Goal: Book appointment/travel/reservation

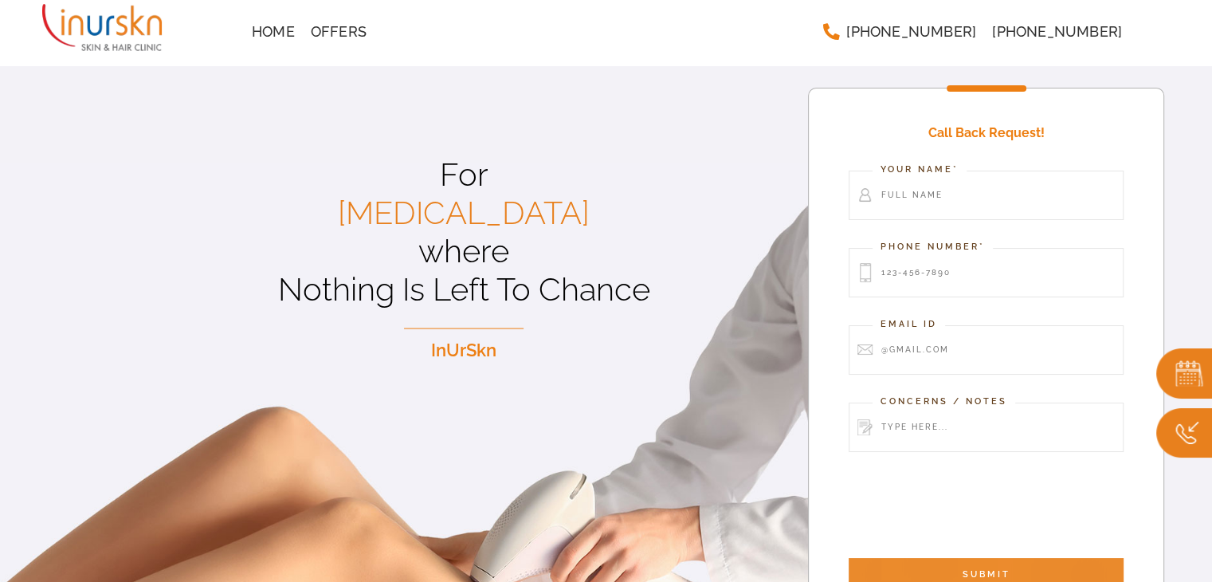
click at [963, 566] on input "SUBMIT" at bounding box center [986, 574] width 275 height 33
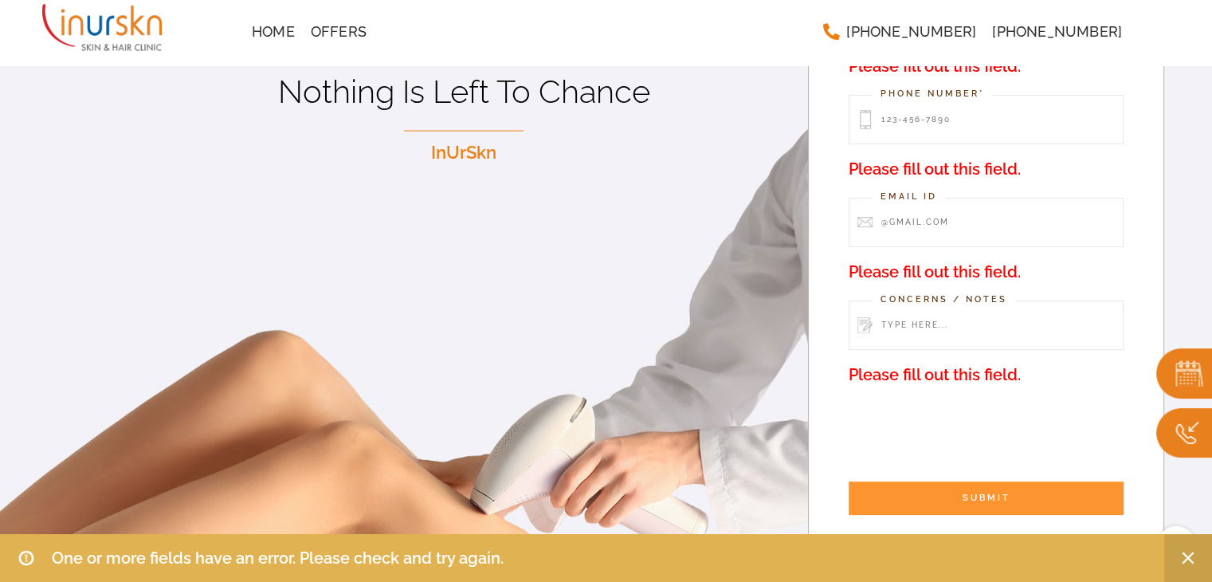
scroll to position [159, 0]
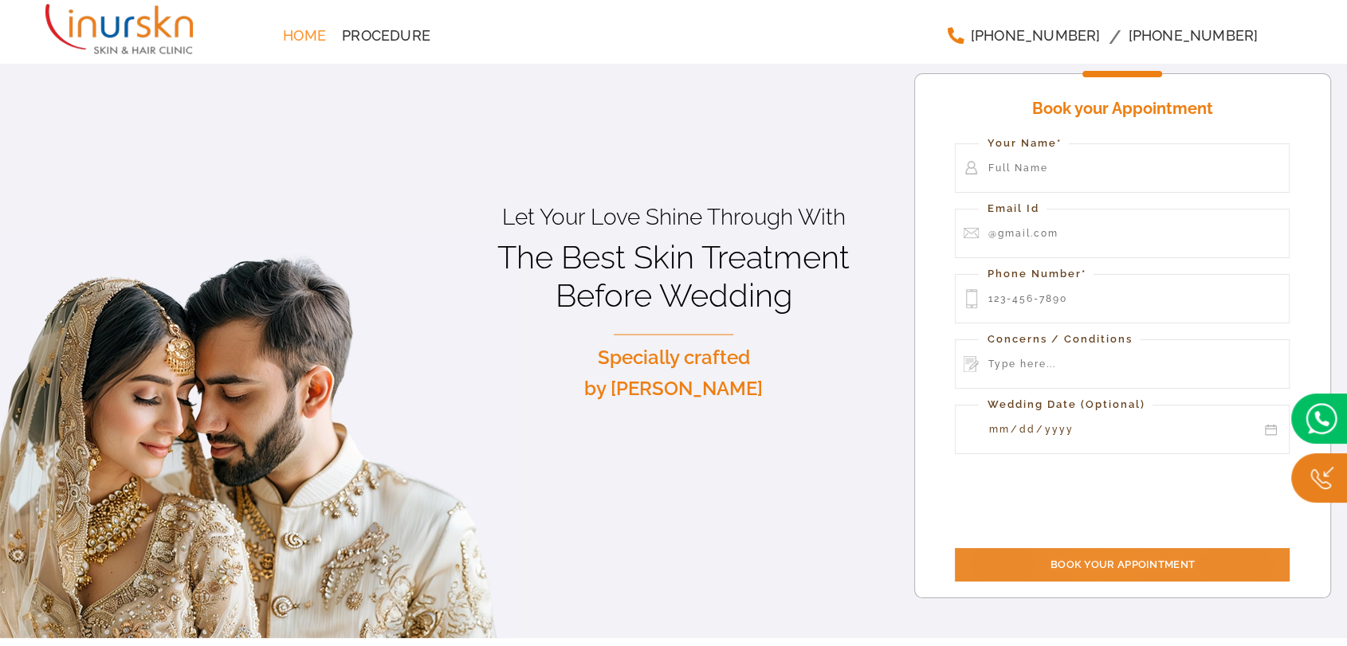
click at [1051, 559] on input "Book your Appointment" at bounding box center [1122, 564] width 335 height 33
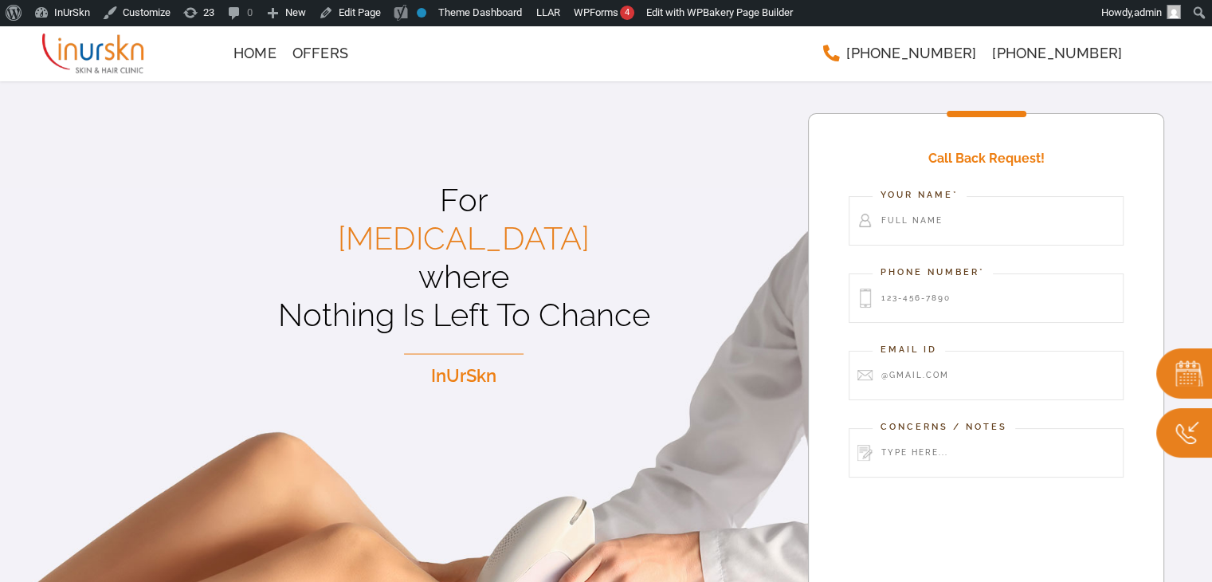
scroll to position [80, 0]
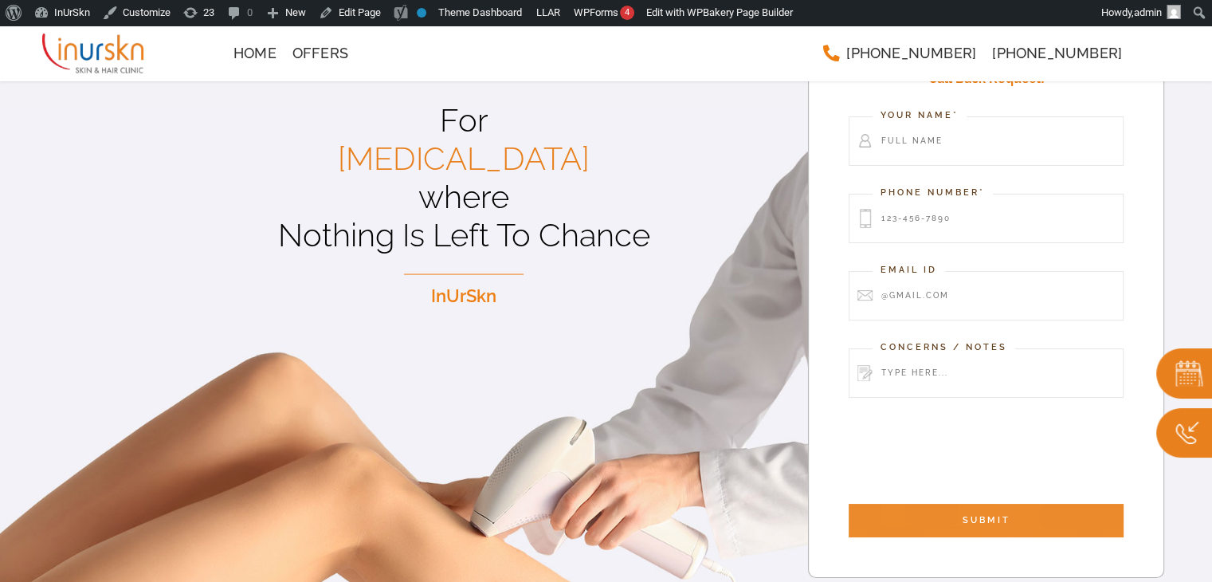
click at [940, 523] on input "SUBMIT" at bounding box center [986, 520] width 275 height 33
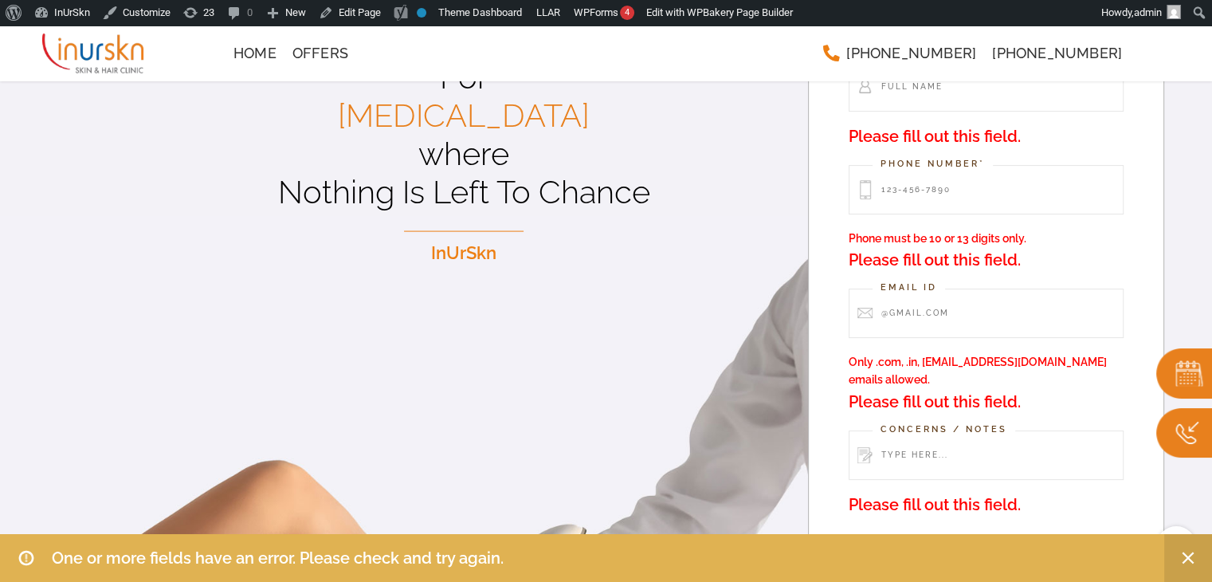
scroll to position [301, 0]
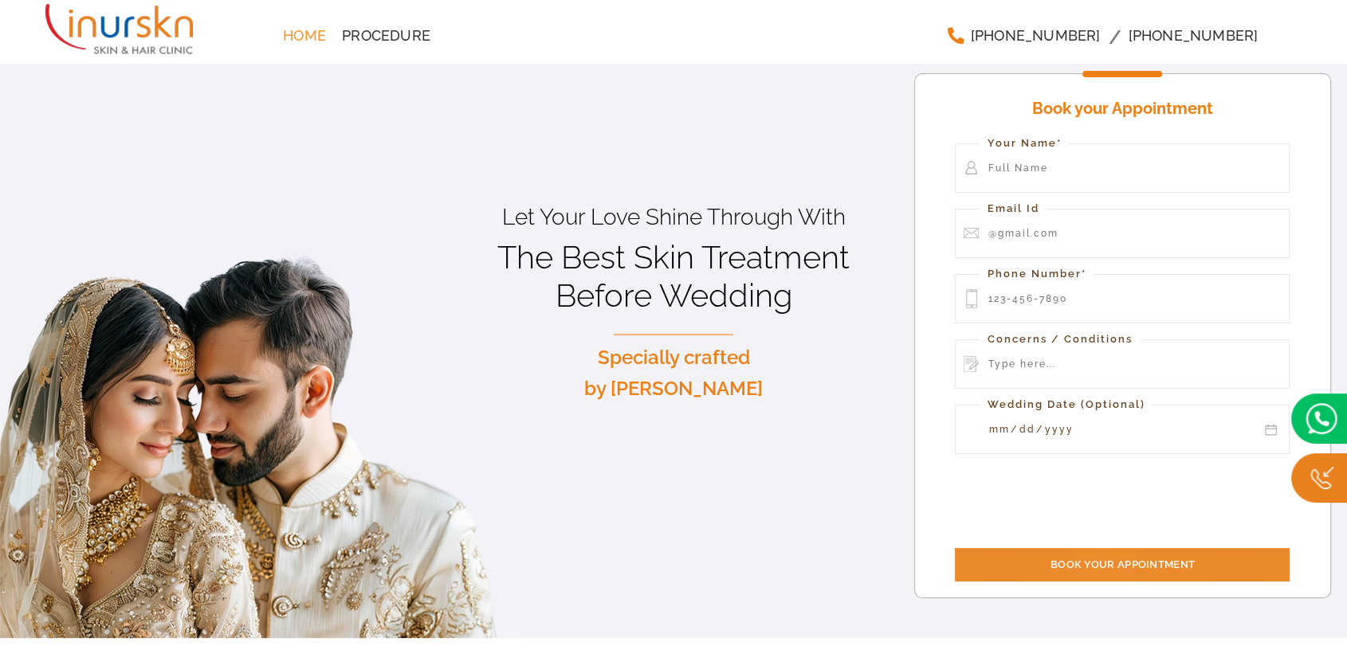
click at [1096, 565] on input "Book your Appointment" at bounding box center [1122, 564] width 335 height 33
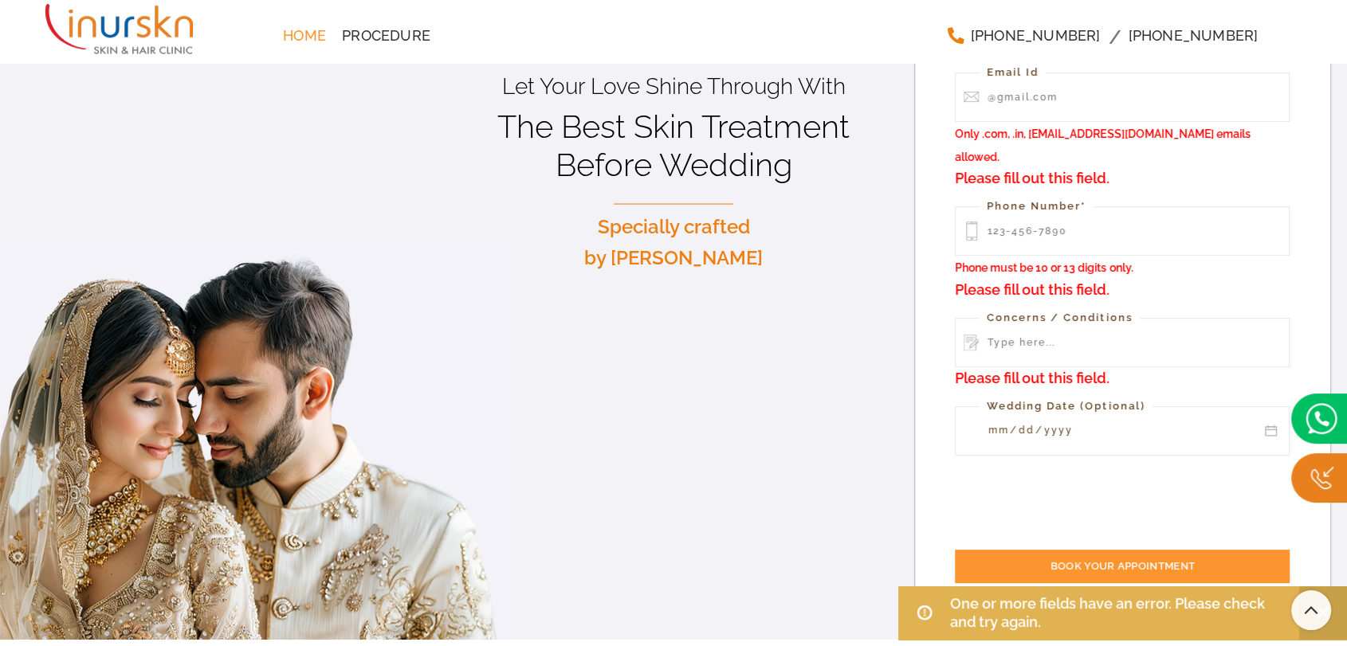
scroll to position [265, 0]
